Goal: Task Accomplishment & Management: Manage account settings

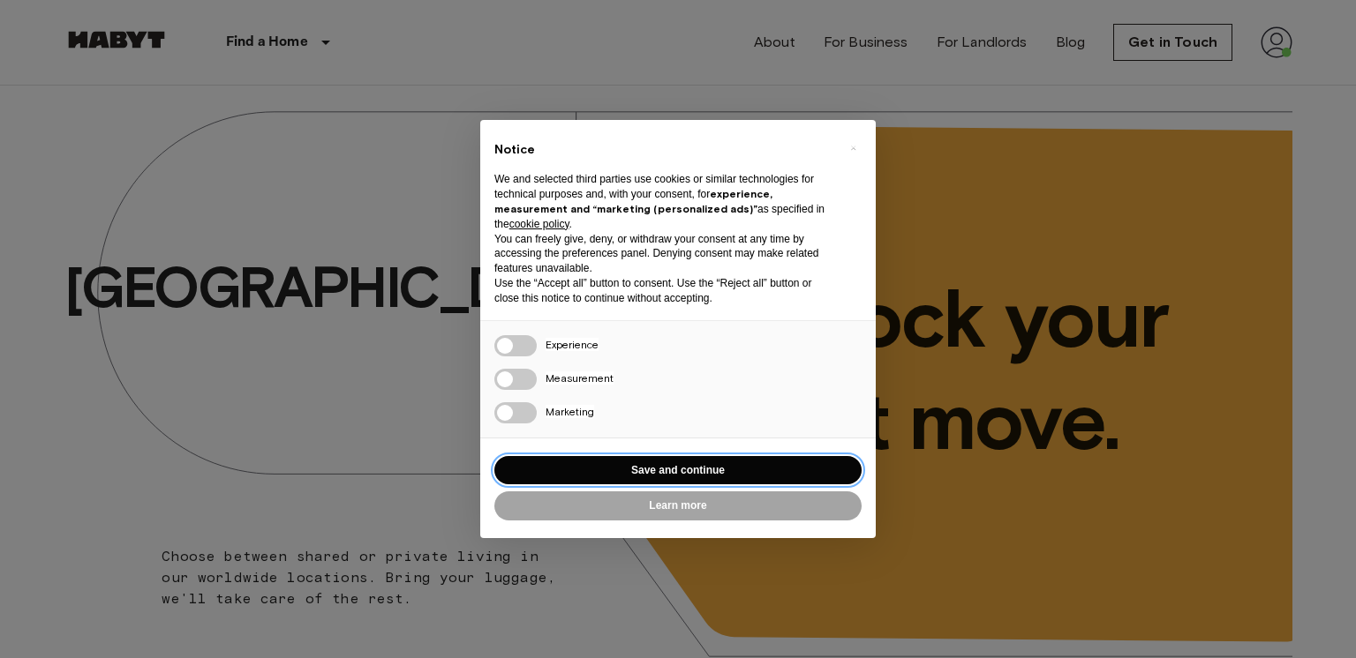
click at [706, 462] on button "Save and continue" at bounding box center [677, 470] width 367 height 29
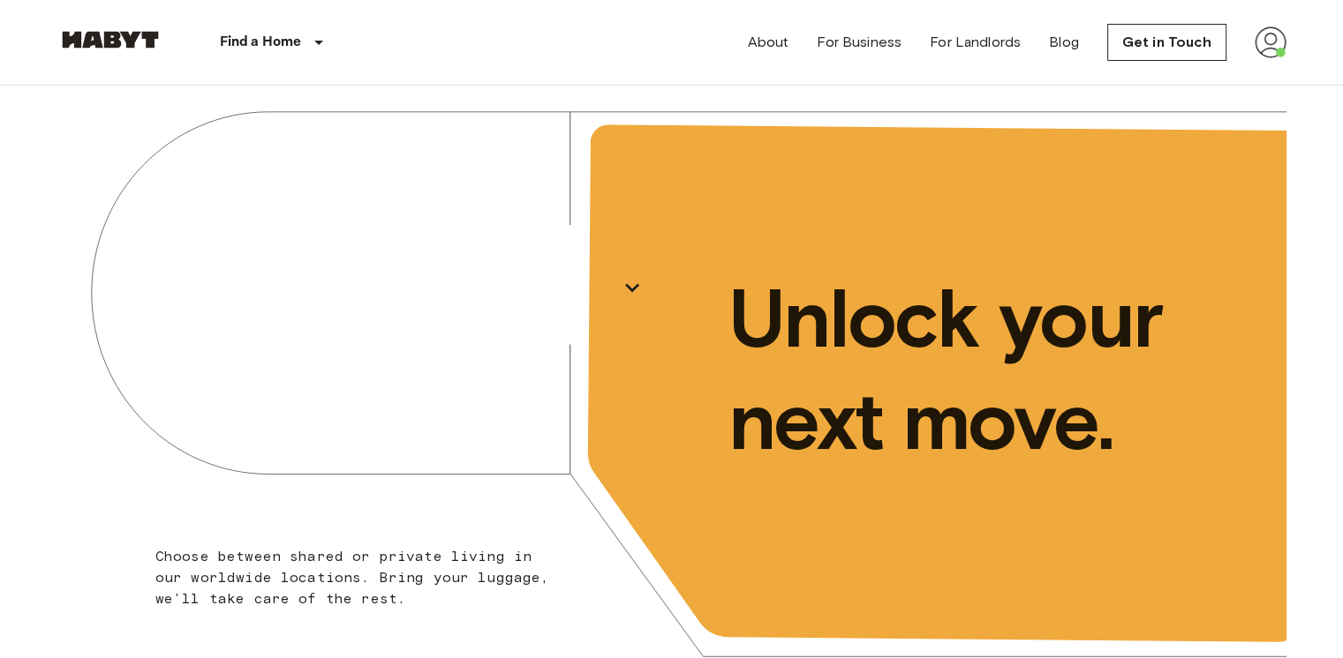
click at [1276, 43] on img at bounding box center [1270, 42] width 32 height 32
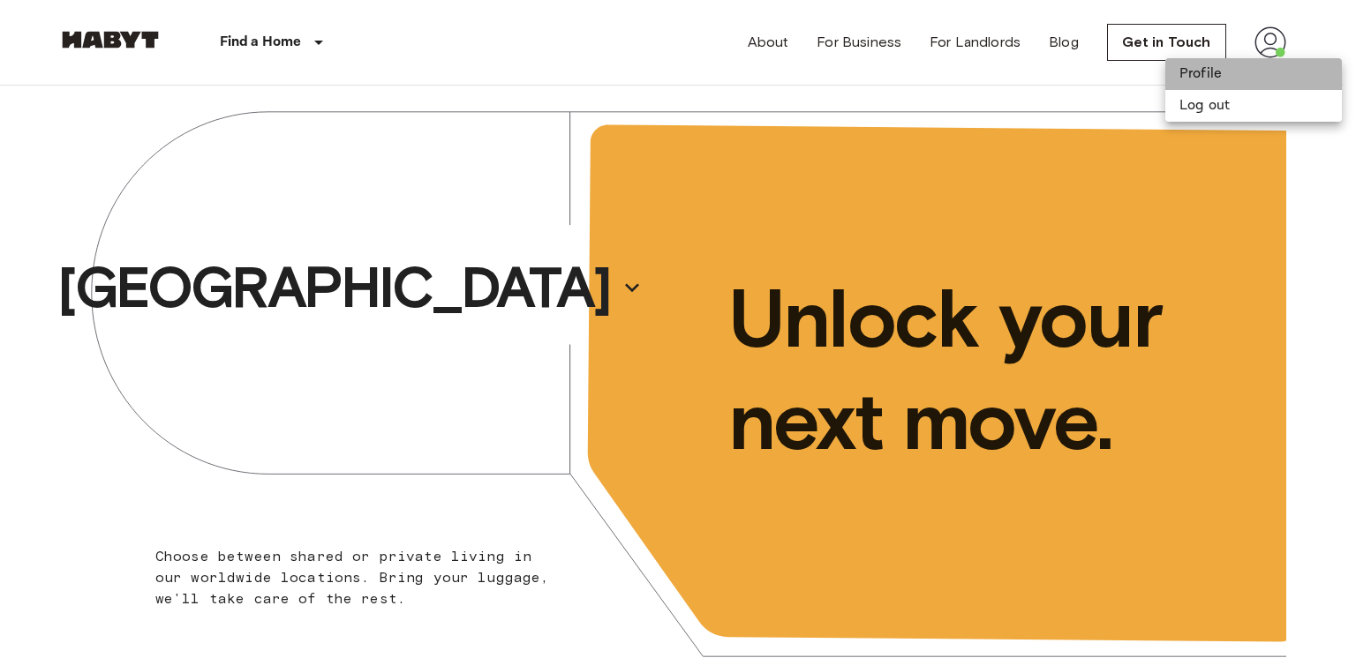
click at [1238, 76] on li "Profile" at bounding box center [1253, 74] width 177 height 32
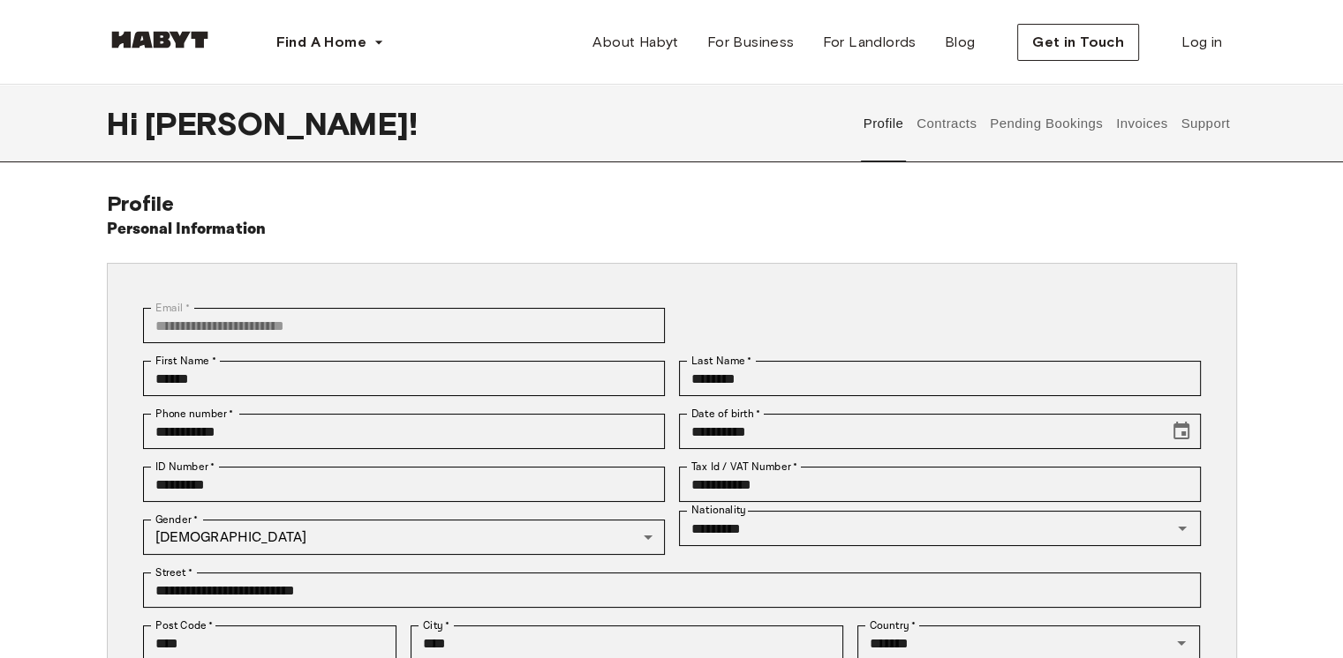
click at [1138, 120] on button "Invoices" at bounding box center [1141, 124] width 56 height 78
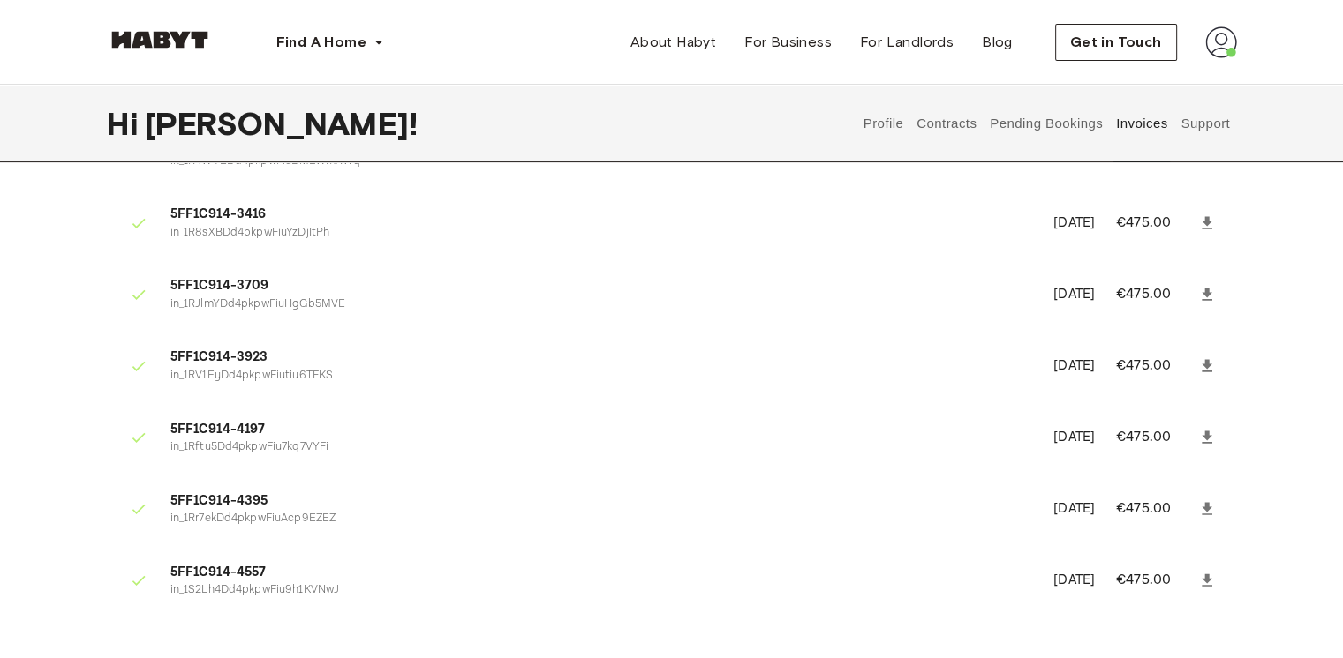
scroll to position [147, 0]
